Goal: Task Accomplishment & Management: Manage account settings

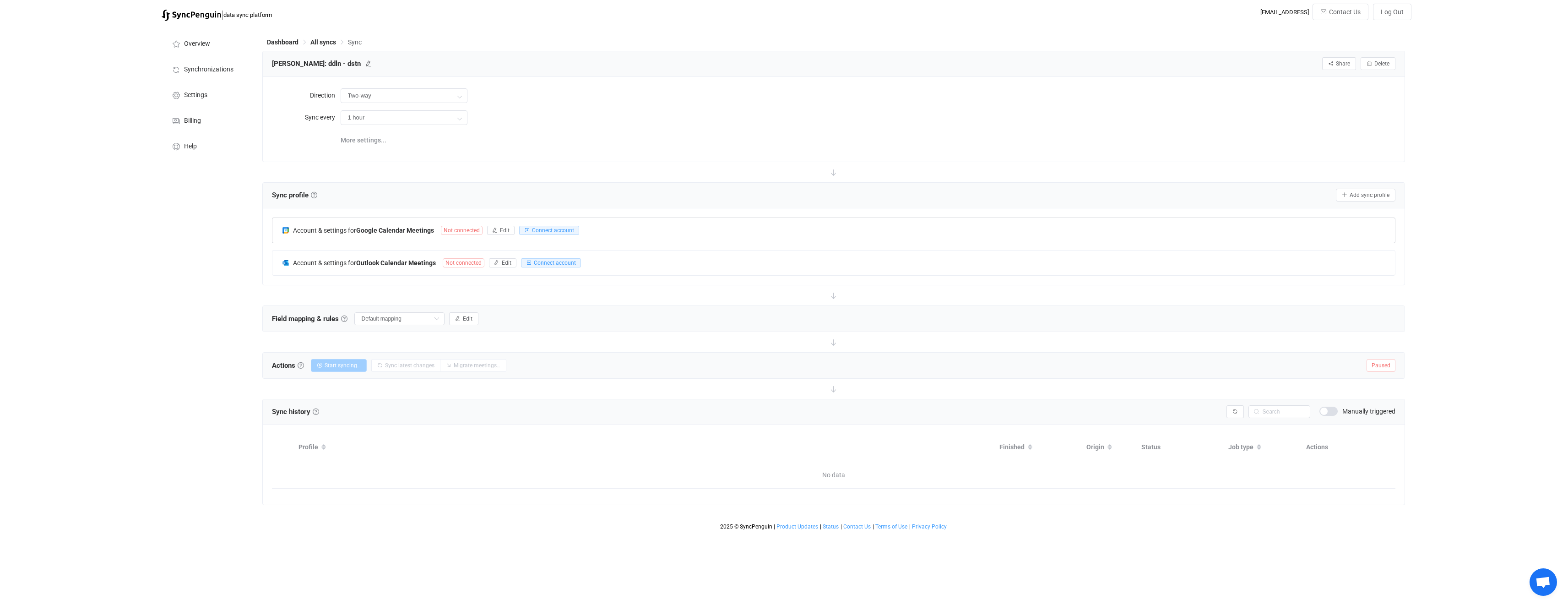
click at [624, 228] on div "Account & settings for Google Calendar Meetings Not connected Edit Connect acco…" at bounding box center [834, 230] width 1123 height 25
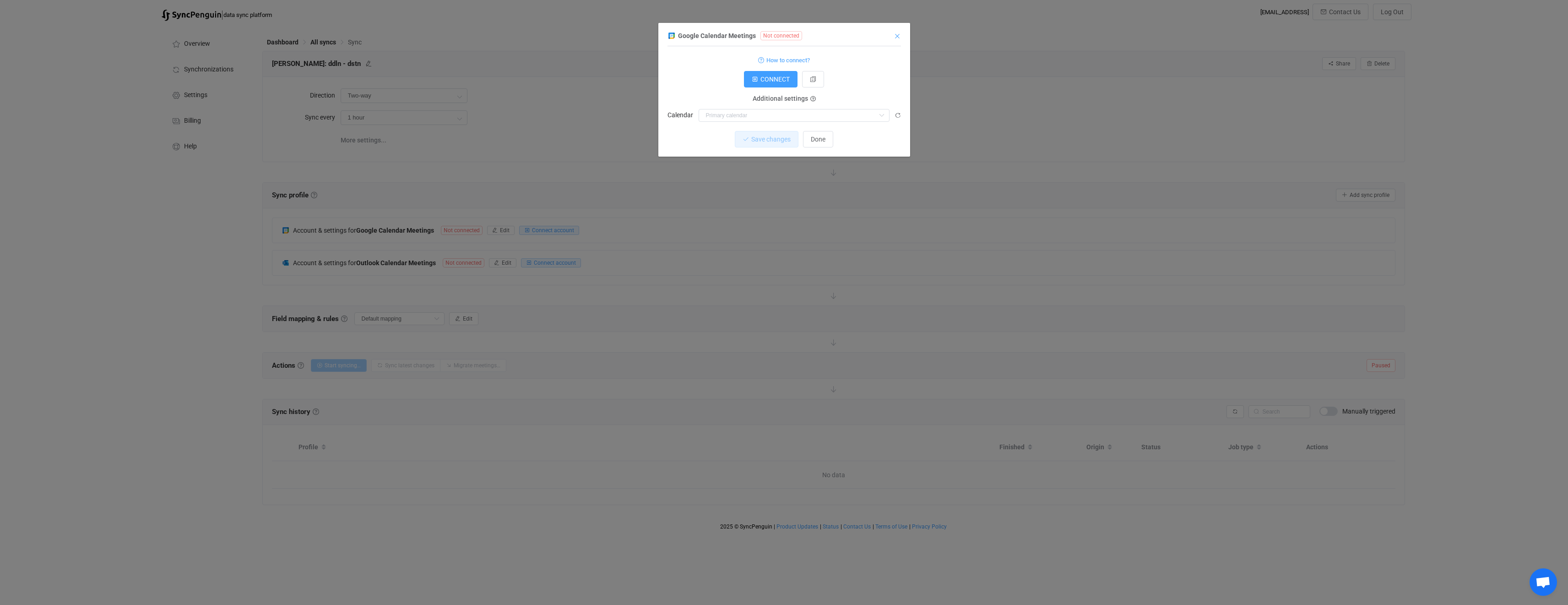
click at [896, 33] on icon "Close" at bounding box center [897, 35] width 7 height 7
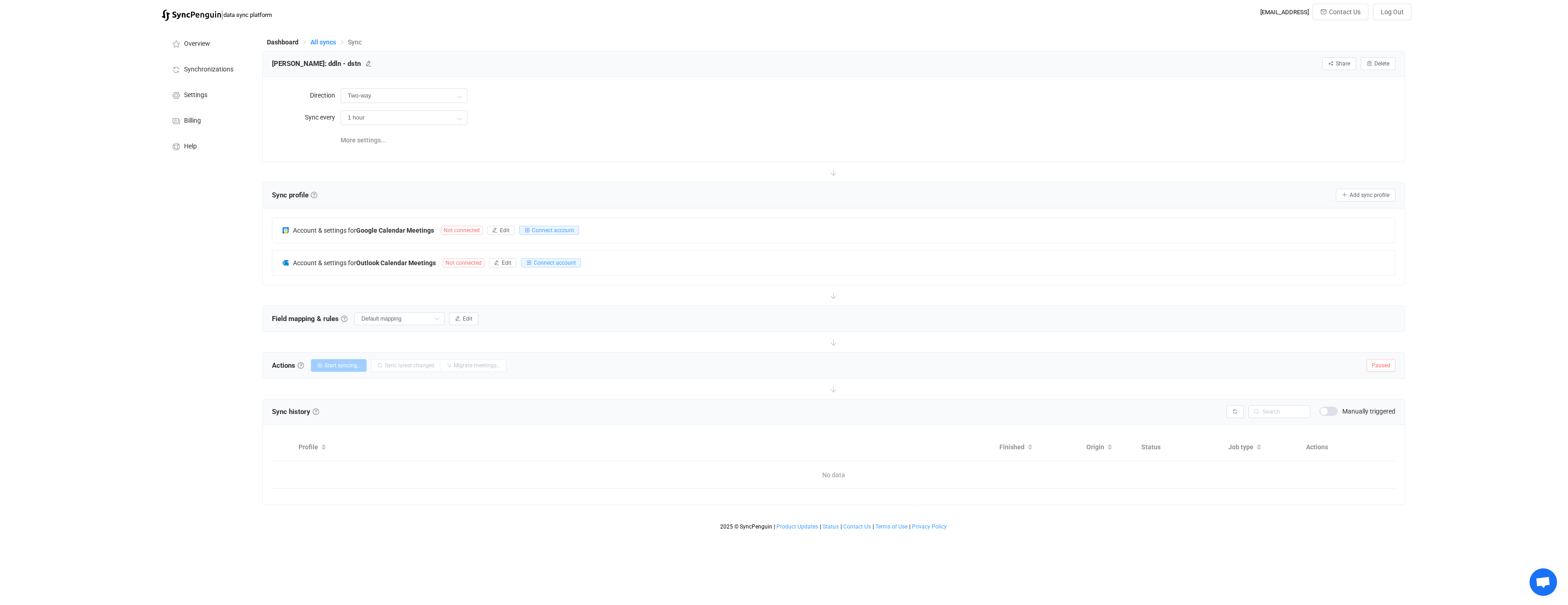
click at [322, 45] on span "All syncs" at bounding box center [323, 42] width 26 height 7
